Goal: Information Seeking & Learning: Learn about a topic

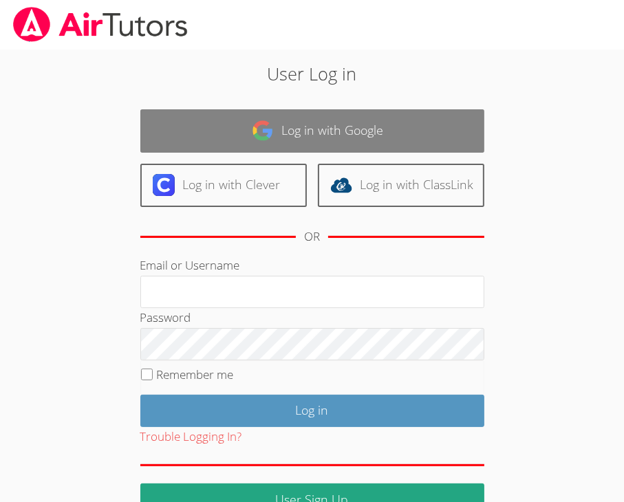
click at [373, 120] on link "Log in with Google" at bounding box center [312, 130] width 344 height 43
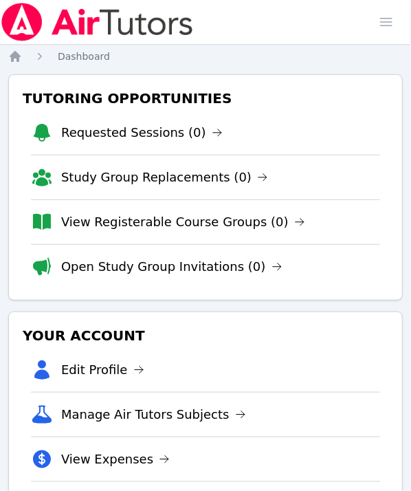
click at [347, 87] on h3 "Tutoring Opportunities" at bounding box center [205, 98] width 371 height 25
